Goal: Transaction & Acquisition: Purchase product/service

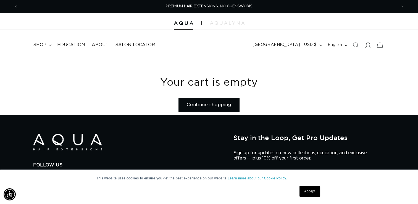
click at [48, 46] on summary "shop" at bounding box center [42, 45] width 24 height 12
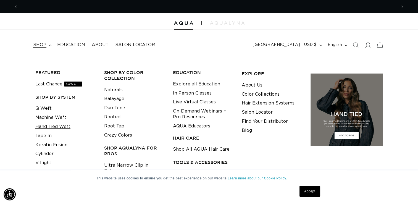
scroll to position [0, 757]
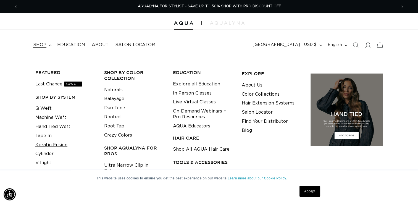
click at [47, 143] on link "Keratin Fusion" at bounding box center [51, 144] width 32 height 9
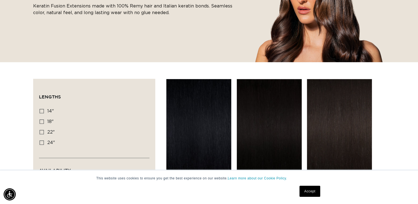
scroll to position [0, 379]
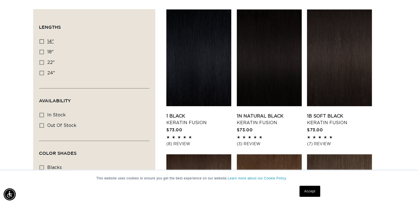
click at [41, 45] on label "14" 14" (20 products)" at bounding box center [92, 41] width 106 height 10
click at [41, 44] on input "14" 14" (20 products)" at bounding box center [41, 41] width 4 height 4
checkbox input "true"
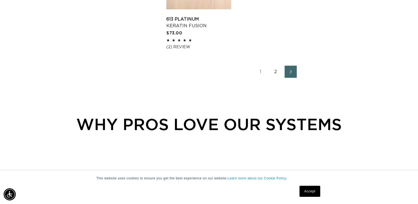
scroll to position [985, 0]
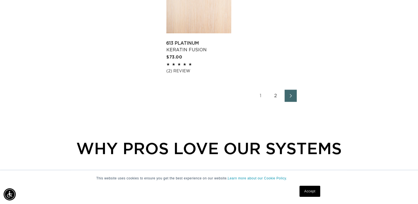
click at [293, 96] on icon "Next page" at bounding box center [290, 96] width 7 height 4
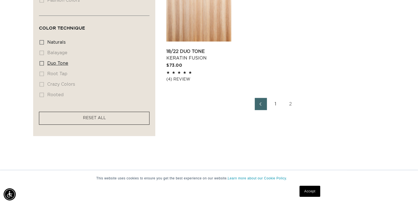
scroll to position [0, 757]
click at [42, 74] on li "root tap root tap (0 products)" at bounding box center [92, 74] width 106 height 10
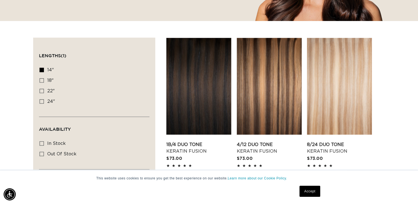
scroll to position [169, 0]
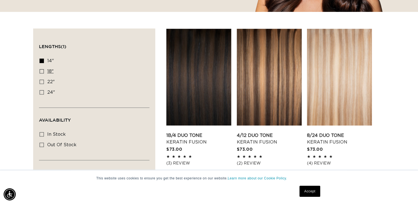
click at [41, 70] on icon at bounding box center [41, 71] width 4 height 4
click at [41, 70] on input "18" 18" (47 products)" at bounding box center [41, 71] width 4 height 4
checkbox input "true"
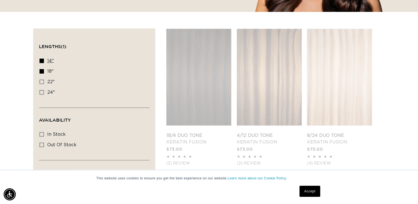
click at [43, 59] on icon at bounding box center [41, 61] width 4 height 4
click at [43, 59] on input "14" 14" (20 products)" at bounding box center [41, 61] width 4 height 4
checkbox input "false"
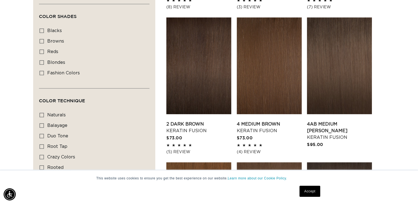
scroll to position [327, 0]
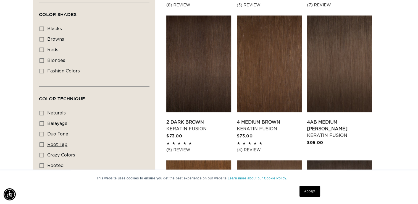
click at [40, 143] on rect at bounding box center [42, 145] width 4 height 4
click at [40, 142] on input "root tap root tap (6 products)" at bounding box center [41, 144] width 4 height 4
checkbox input "true"
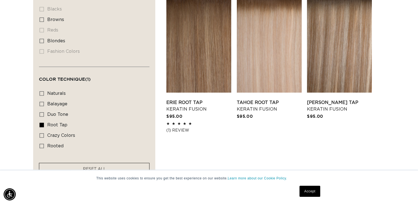
scroll to position [345, 0]
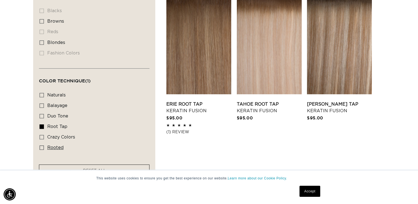
click at [40, 145] on icon at bounding box center [41, 147] width 4 height 4
click at [40, 145] on input "rooted rooted (4 products)" at bounding box center [41, 147] width 4 height 4
checkbox input "true"
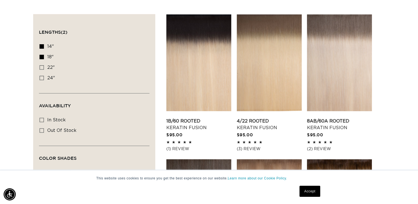
scroll to position [182, 0]
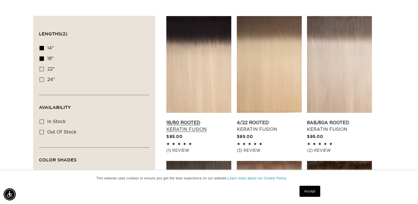
click at [204, 119] on link "1B/60 Rooted Keratin Fusion" at bounding box center [198, 125] width 65 height 13
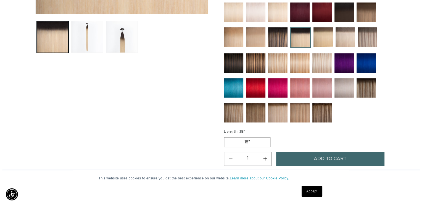
scroll to position [285, 0]
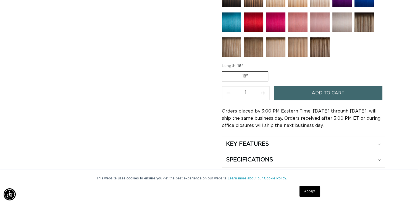
click at [357, 91] on button "Add to cart" at bounding box center [328, 93] width 108 height 14
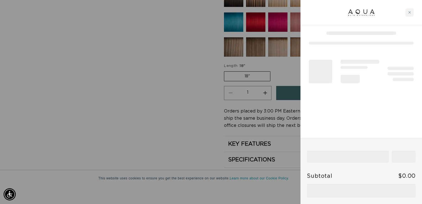
scroll to position [0, 766]
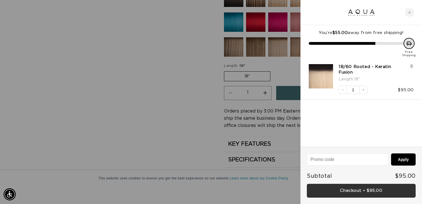
click at [372, 191] on link "Checkout • $95.00" at bounding box center [361, 191] width 109 height 14
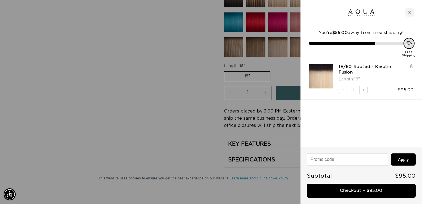
scroll to position [0, 383]
click at [409, 38] on div at bounding box center [409, 43] width 11 height 11
click at [191, 94] on div at bounding box center [211, 102] width 422 height 204
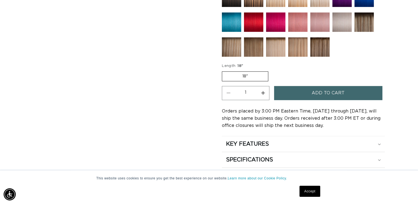
scroll to position [0, 0]
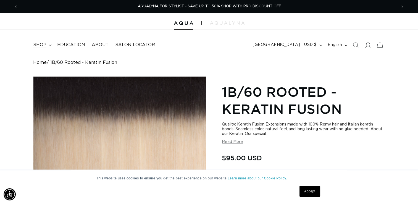
click at [46, 43] on span "shop" at bounding box center [39, 45] width 13 height 6
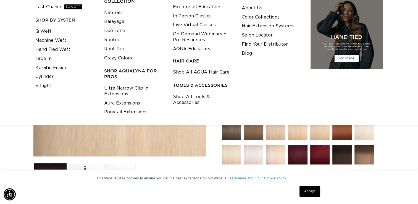
scroll to position [0, 379]
click at [192, 98] on link "Shop All Tools & Accessories" at bounding box center [203, 99] width 60 height 15
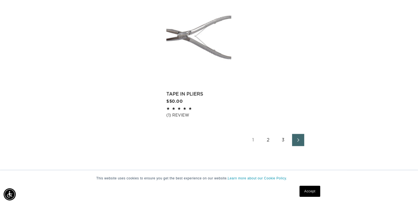
scroll to position [974, 0]
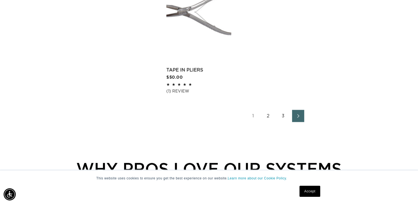
click at [297, 117] on icon "Next page" at bounding box center [298, 116] width 2 height 4
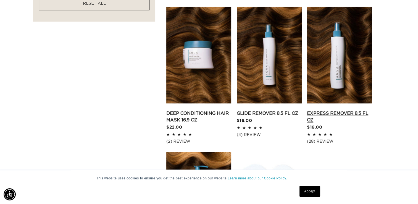
click at [343, 110] on link "Express Remover 8.5 fl oz" at bounding box center [339, 116] width 65 height 13
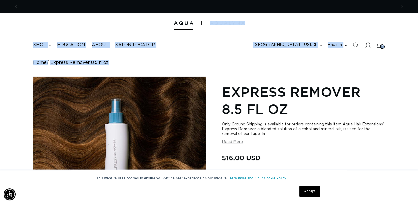
scroll to position [0, 379]
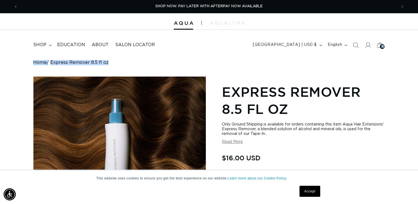
drag, startPoint x: 0, startPoint y: 0, endPoint x: 420, endPoint y: 40, distance: 422.3
click at [418, 40] on html "This website uses cookies to ensure you get the best experience on our website.…" at bounding box center [209, 102] width 418 height 204
click at [405, 49] on header "FEATURED Last Chance SHOP BY SYSTEM Q Weft Hand Tied Weft Machine Weft Tape In …" at bounding box center [209, 43] width 418 height 27
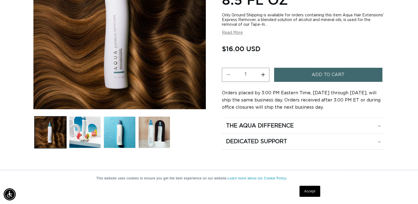
scroll to position [126, 0]
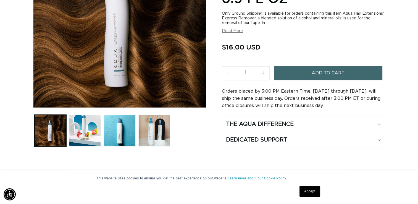
click at [360, 76] on button "Add to cart" at bounding box center [328, 73] width 108 height 14
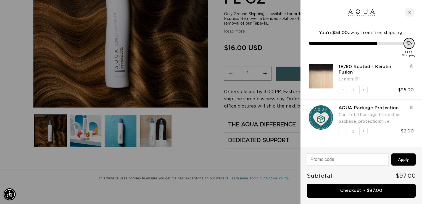
scroll to position [0, 766]
click at [367, 189] on link "Checkout • $113.00" at bounding box center [361, 191] width 109 height 14
